Goal: Information Seeking & Learning: Learn about a topic

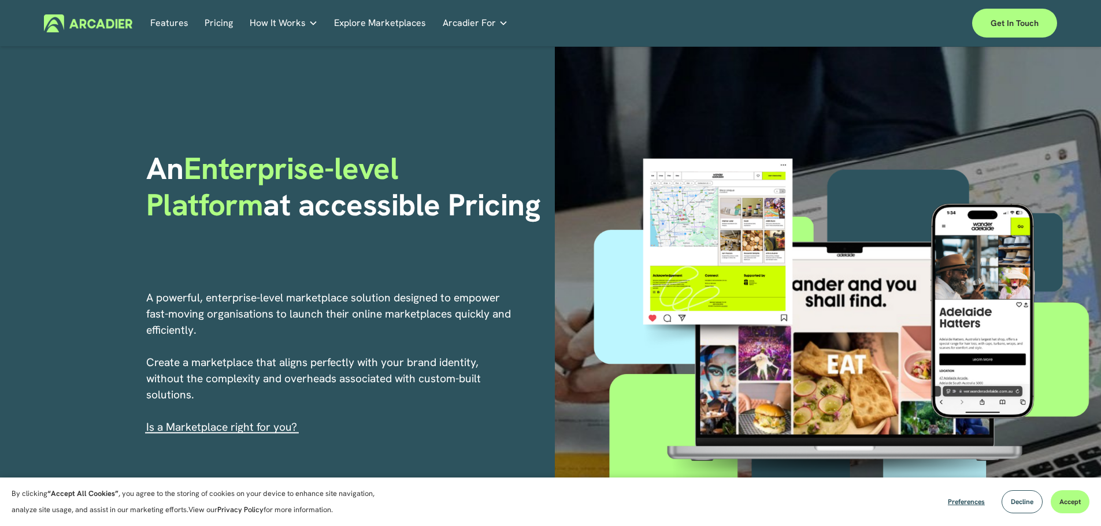
click at [214, 21] on link "Pricing" at bounding box center [219, 23] width 28 height 18
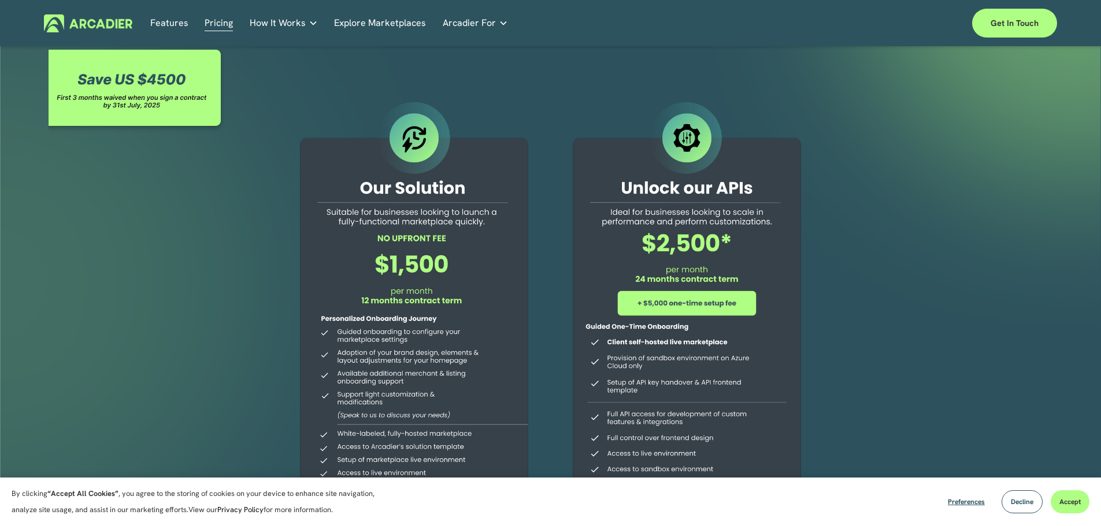
click at [174, 20] on link "Features" at bounding box center [169, 23] width 38 height 18
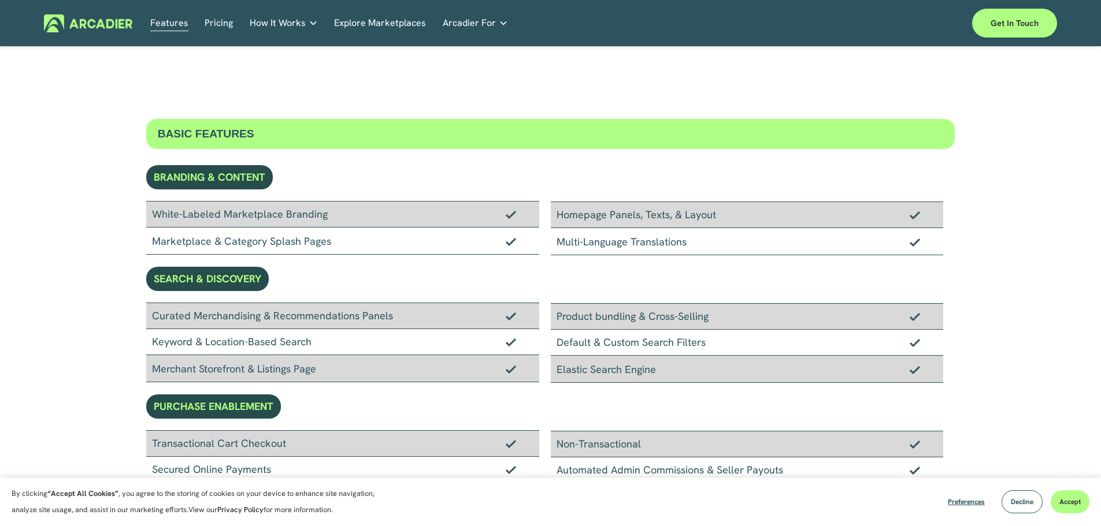
click at [283, 21] on span "How It Works" at bounding box center [278, 23] width 56 height 16
click at [0, 0] on h5 "Why Arcadier" at bounding box center [0, 0] width 0 height 0
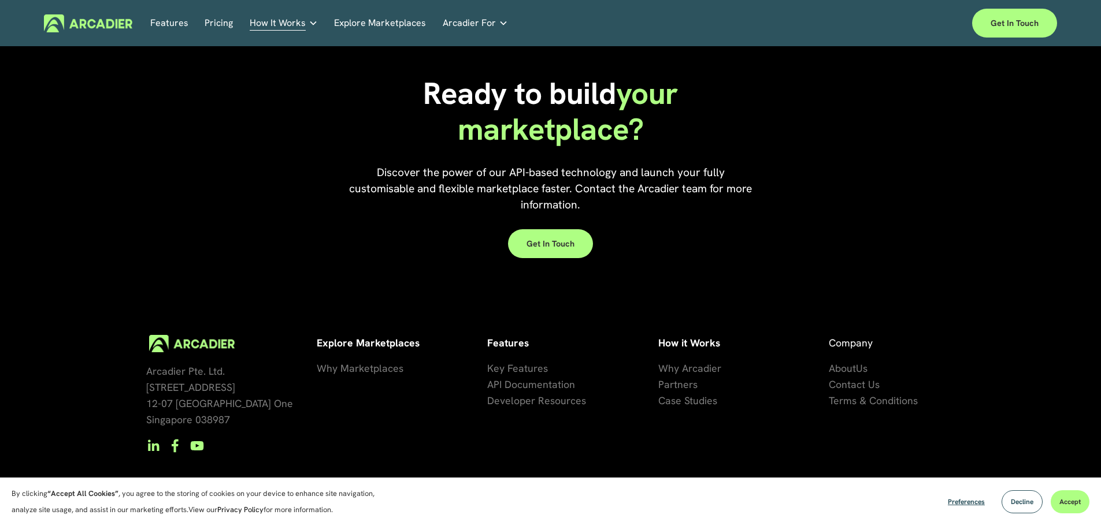
scroll to position [1050, 0]
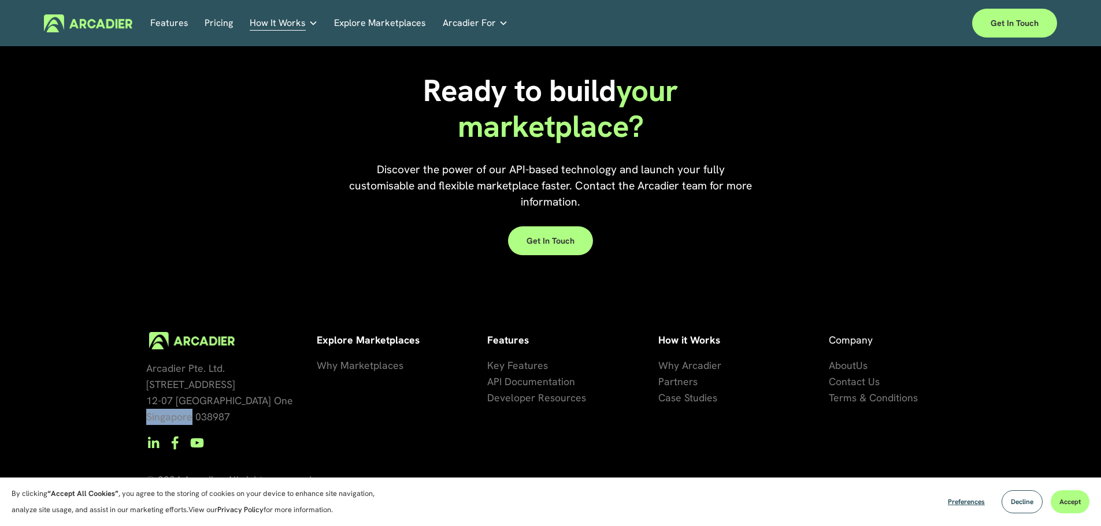
drag, startPoint x: 190, startPoint y: 404, endPoint x: 145, endPoint y: 403, distance: 45.1
click at [145, 403] on div "Arcadier Pte. Ltd. [STREET_ADDRESS] How it Works Why Arcadier P artners Ca se S…" at bounding box center [550, 436] width 1101 height 209
click at [234, 263] on div "Ready to build your marketplace? Discover the power of our API-based technology…" at bounding box center [550, 164] width 1101 height 248
